Goal: Information Seeking & Learning: Check status

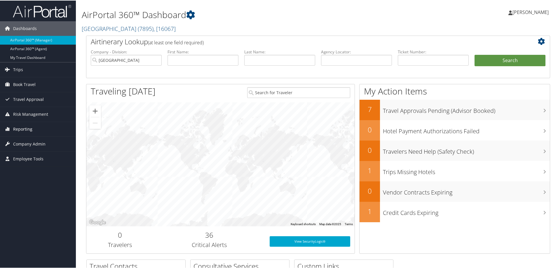
click at [18, 127] on span "Reporting" at bounding box center [22, 128] width 19 height 15
click at [25, 138] on link "Unused Tickets" at bounding box center [38, 140] width 76 height 9
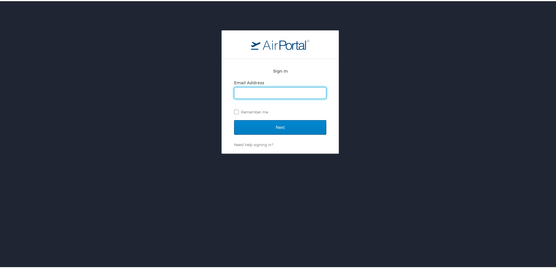
type input "michelle.henry@cbtravel.com"
click at [302, 130] on input "Next" at bounding box center [280, 126] width 92 height 15
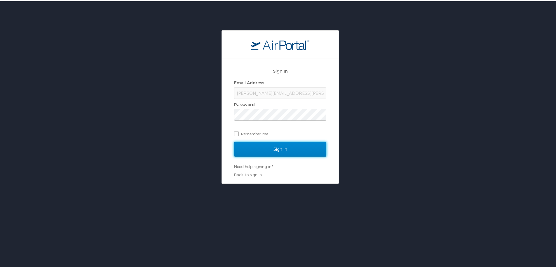
click at [272, 154] on input "Sign In" at bounding box center [280, 148] width 92 height 15
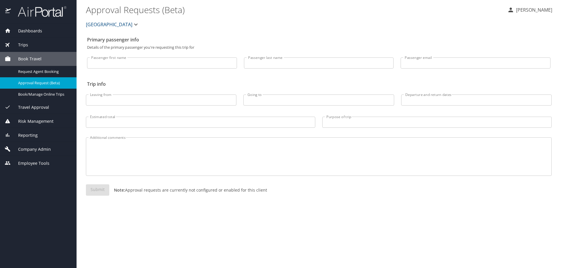
click at [31, 134] on span "Reporting" at bounding box center [24, 135] width 27 height 6
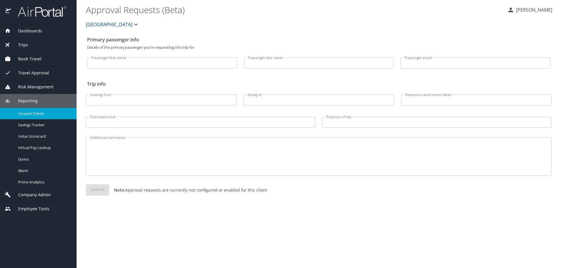
click at [28, 114] on span "Unused Tickets" at bounding box center [43, 114] width 51 height 6
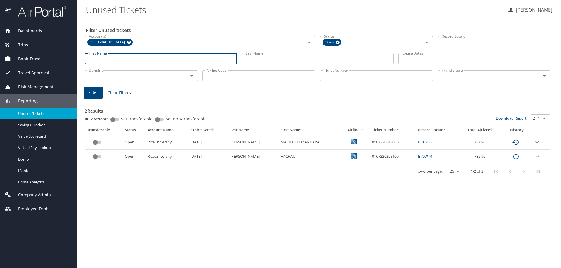
click at [100, 58] on input "First Name" at bounding box center [161, 58] width 152 height 11
type input "damian morris"
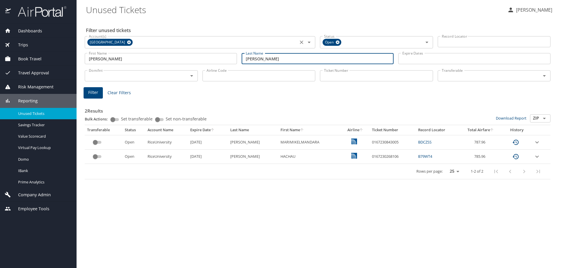
click at [120, 42] on div "[GEOGRAPHIC_DATA]" at bounding box center [109, 42] width 45 height 7
type input "doyle"
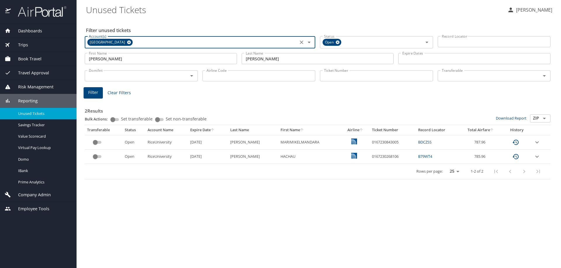
click at [127, 39] on icon at bounding box center [129, 42] width 4 height 6
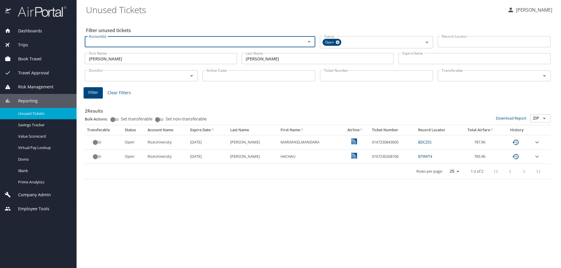
click at [94, 92] on span "Filter" at bounding box center [93, 92] width 10 height 7
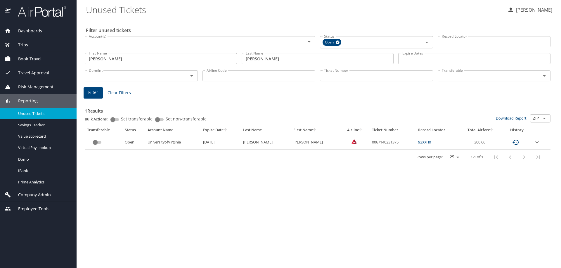
click at [536, 142] on icon "expand row" at bounding box center [536, 142] width 7 height 7
